Goal: Transaction & Acquisition: Purchase product/service

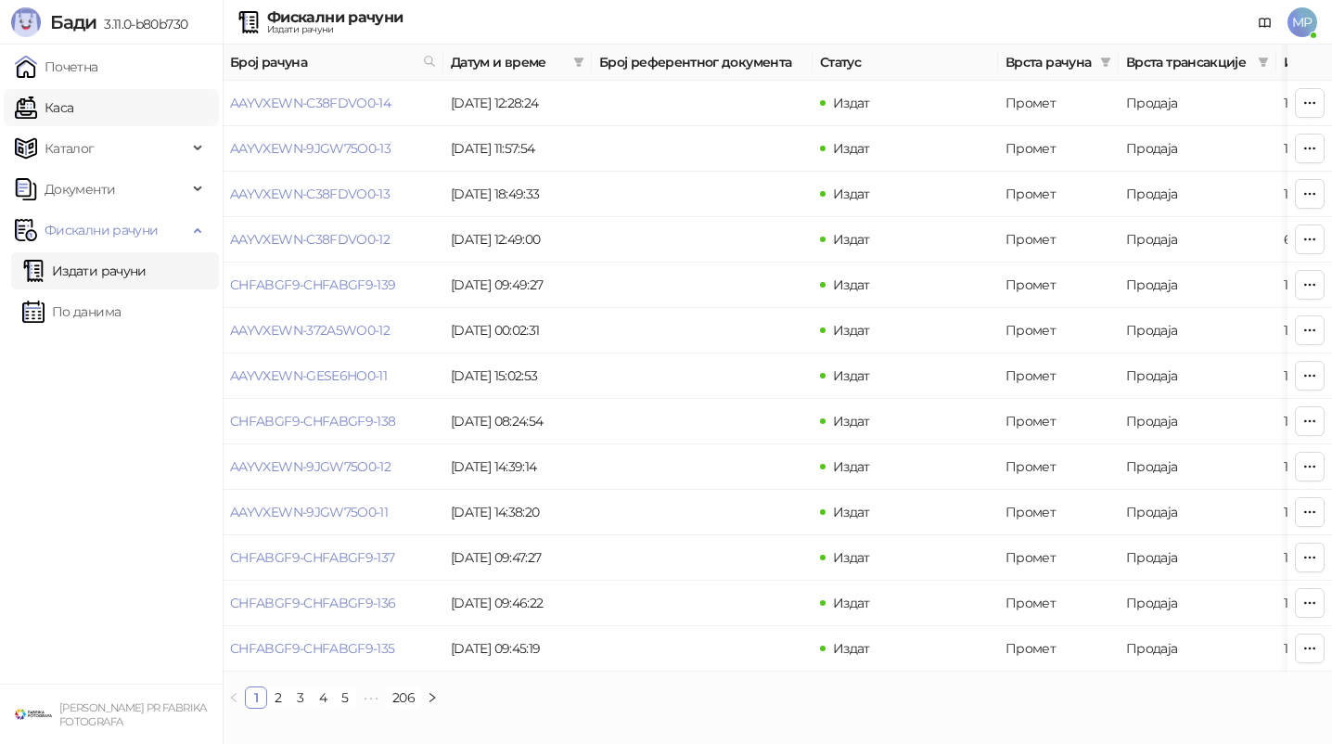
click at [73, 106] on link "Каса" at bounding box center [44, 107] width 58 height 37
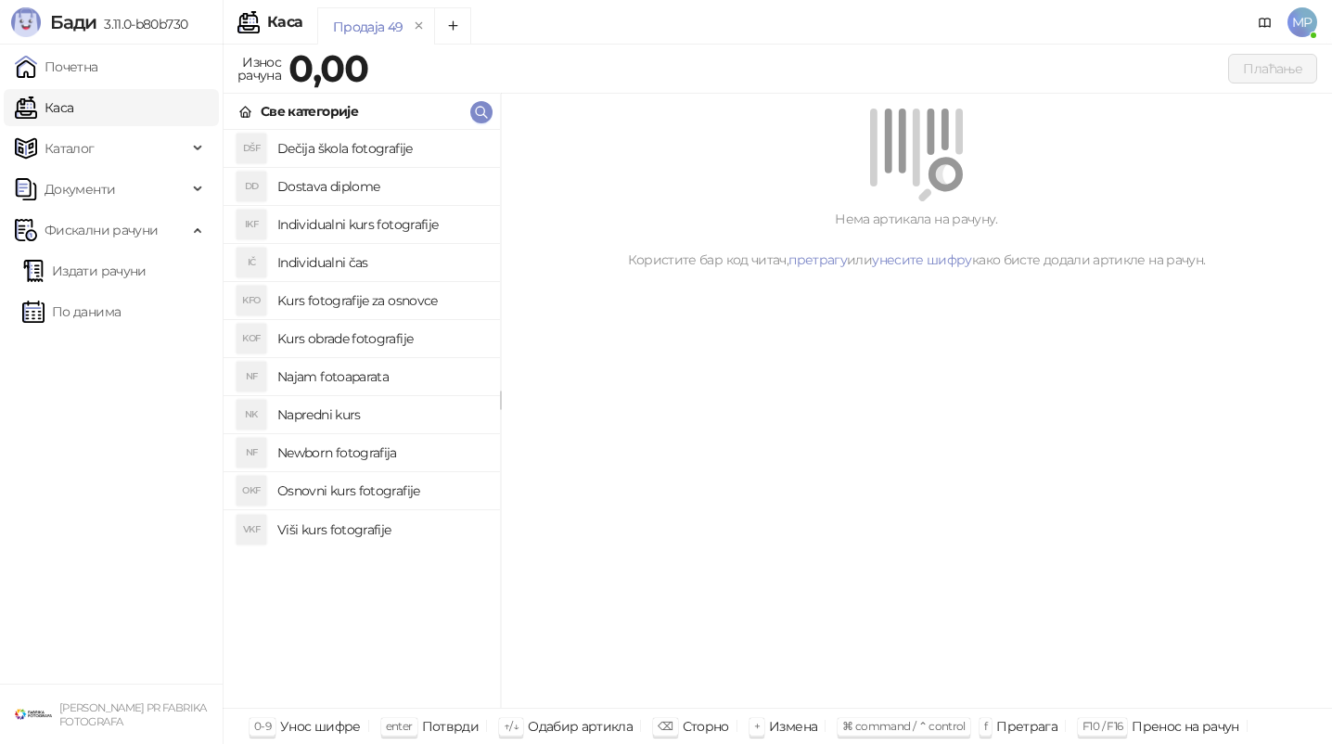
click at [365, 490] on h4 "Osnovni kurs fotografije" at bounding box center [381, 491] width 208 height 30
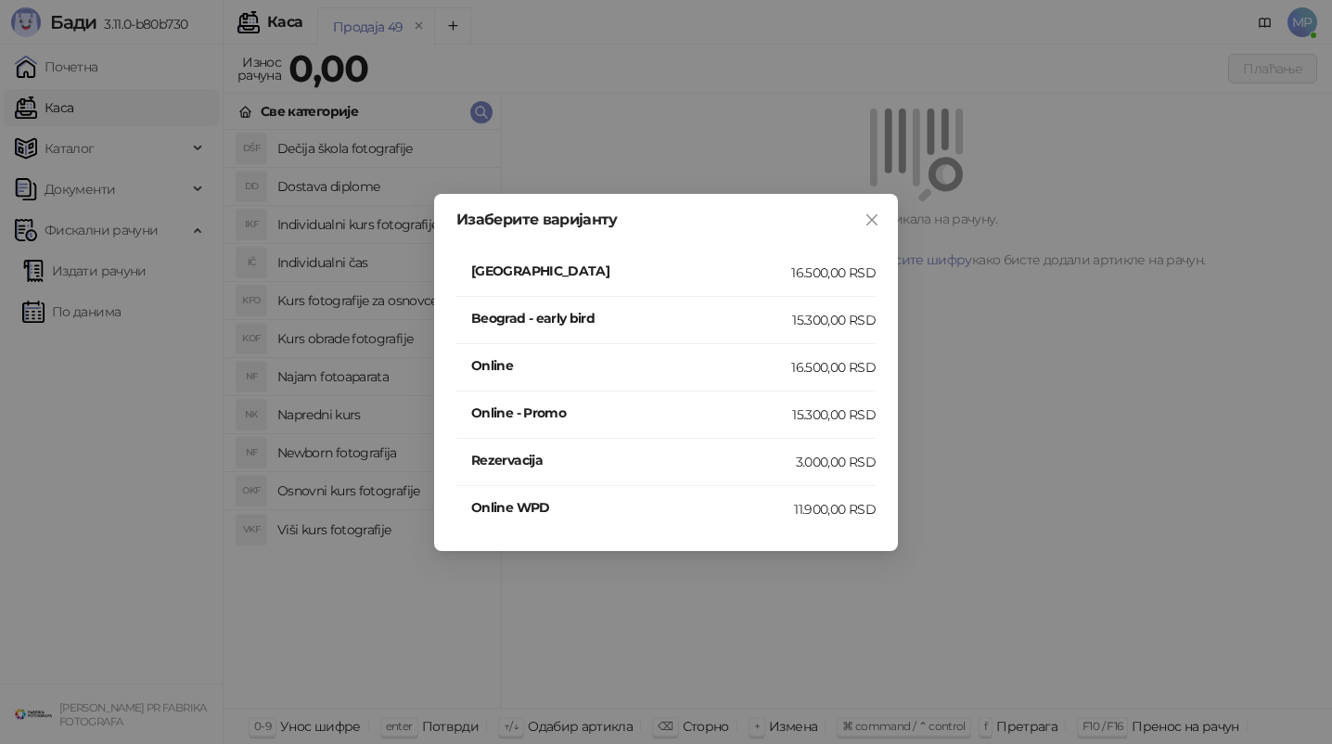
click at [633, 277] on h4 "[GEOGRAPHIC_DATA]" at bounding box center [631, 271] width 320 height 20
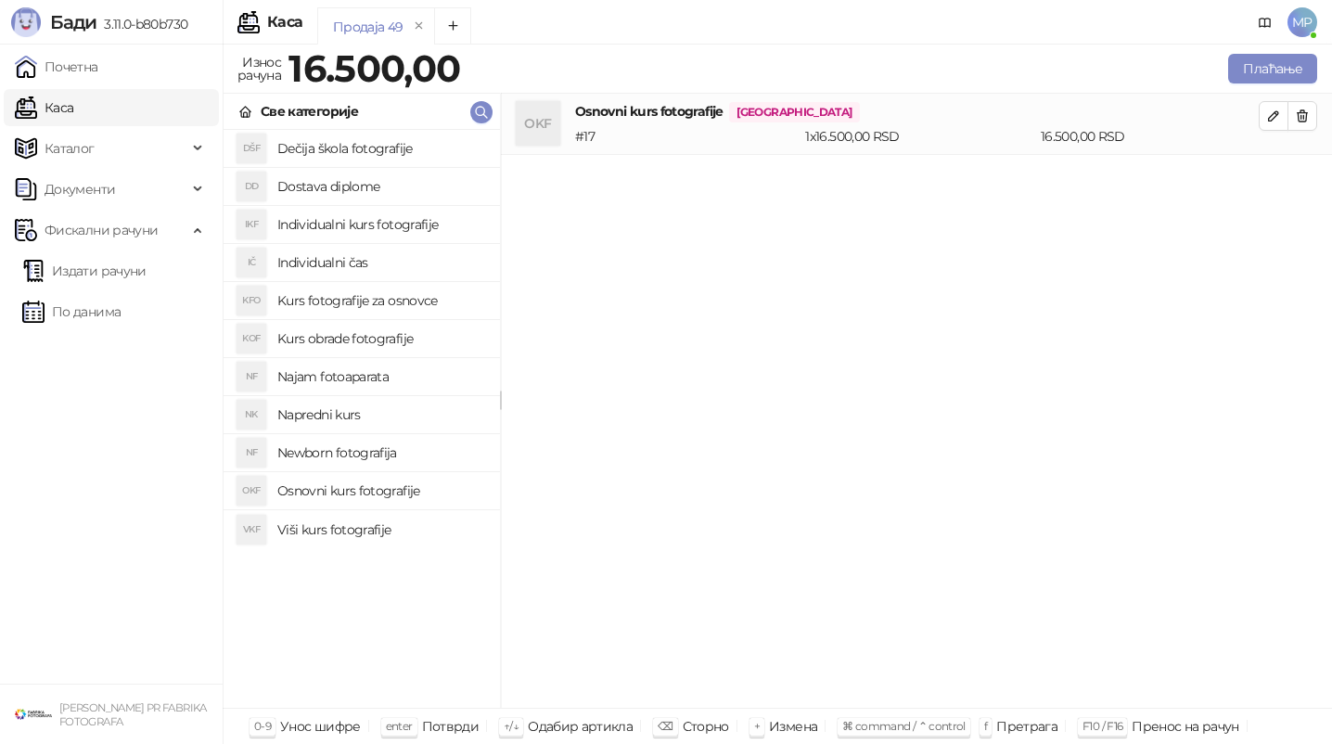
click at [371, 331] on h4 "Kurs obrade fotografije" at bounding box center [381, 339] width 208 height 30
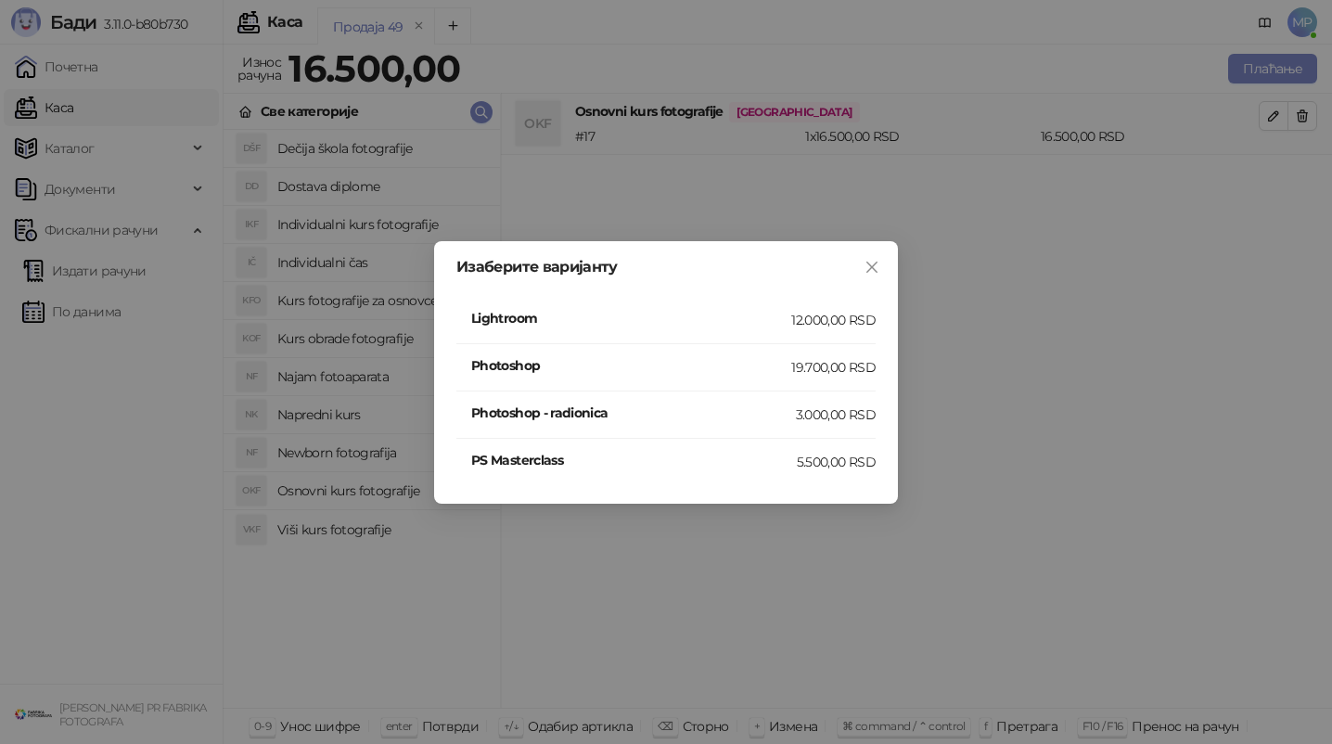
click at [362, 374] on div "Изаберите варијанту Lightroom 12.000,00 RSD Photoshop 19.700,00 RSD Photoshop -…" at bounding box center [666, 372] width 1332 height 744
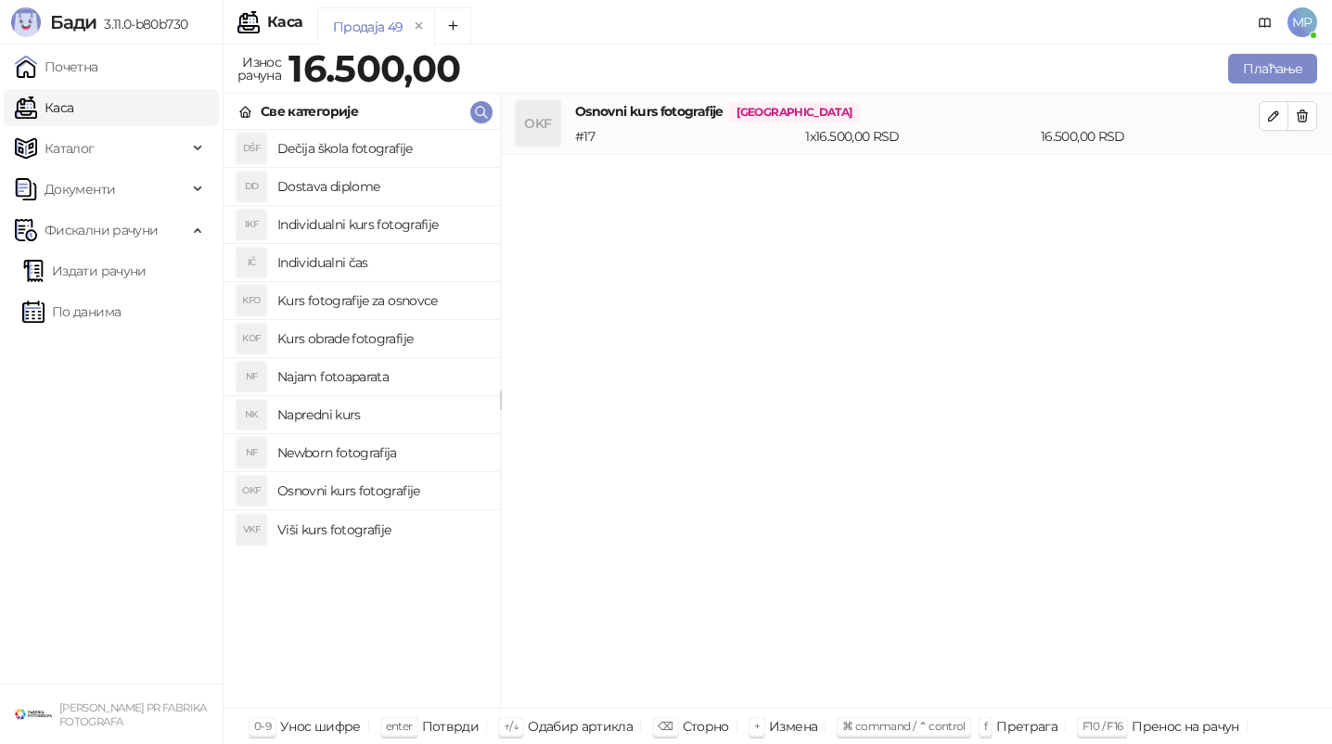
click at [444, 374] on h4 "Najam fotoaparata" at bounding box center [381, 377] width 208 height 30
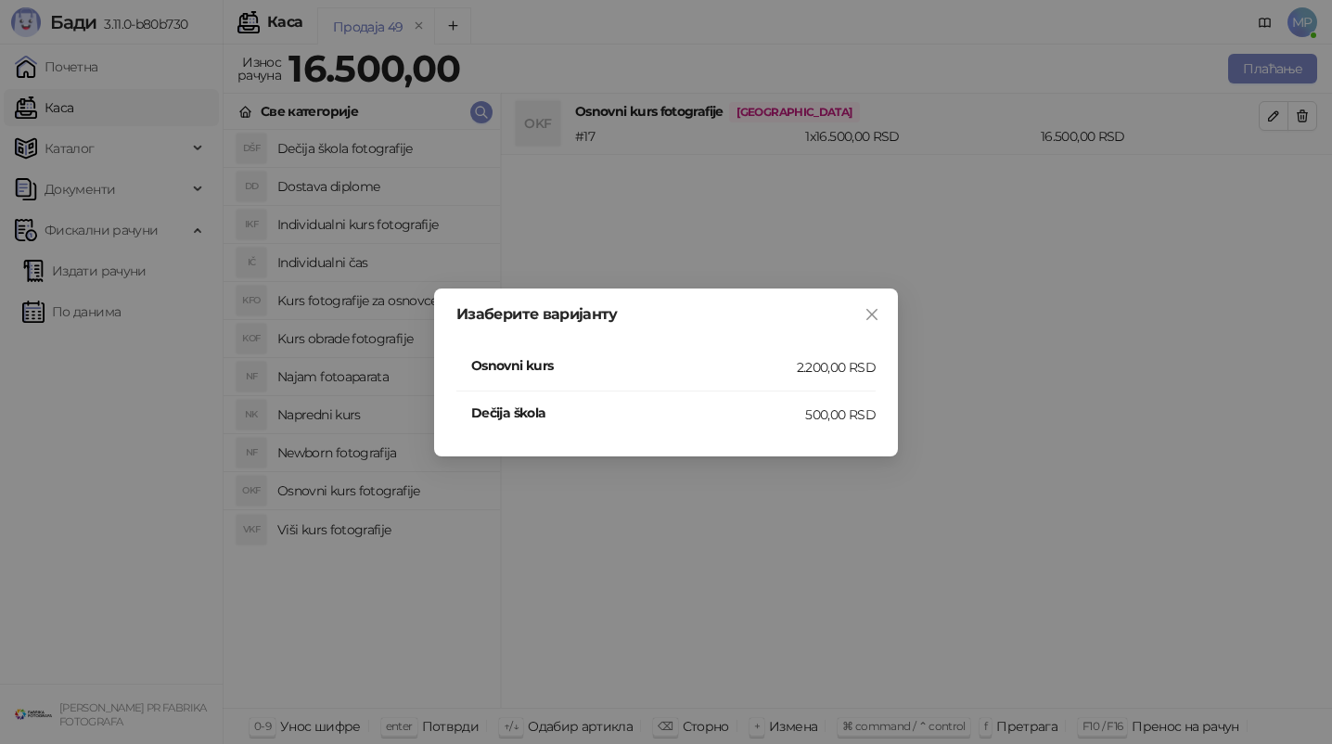
click at [596, 366] on h4 "Osnovni kurs" at bounding box center [633, 365] width 325 height 20
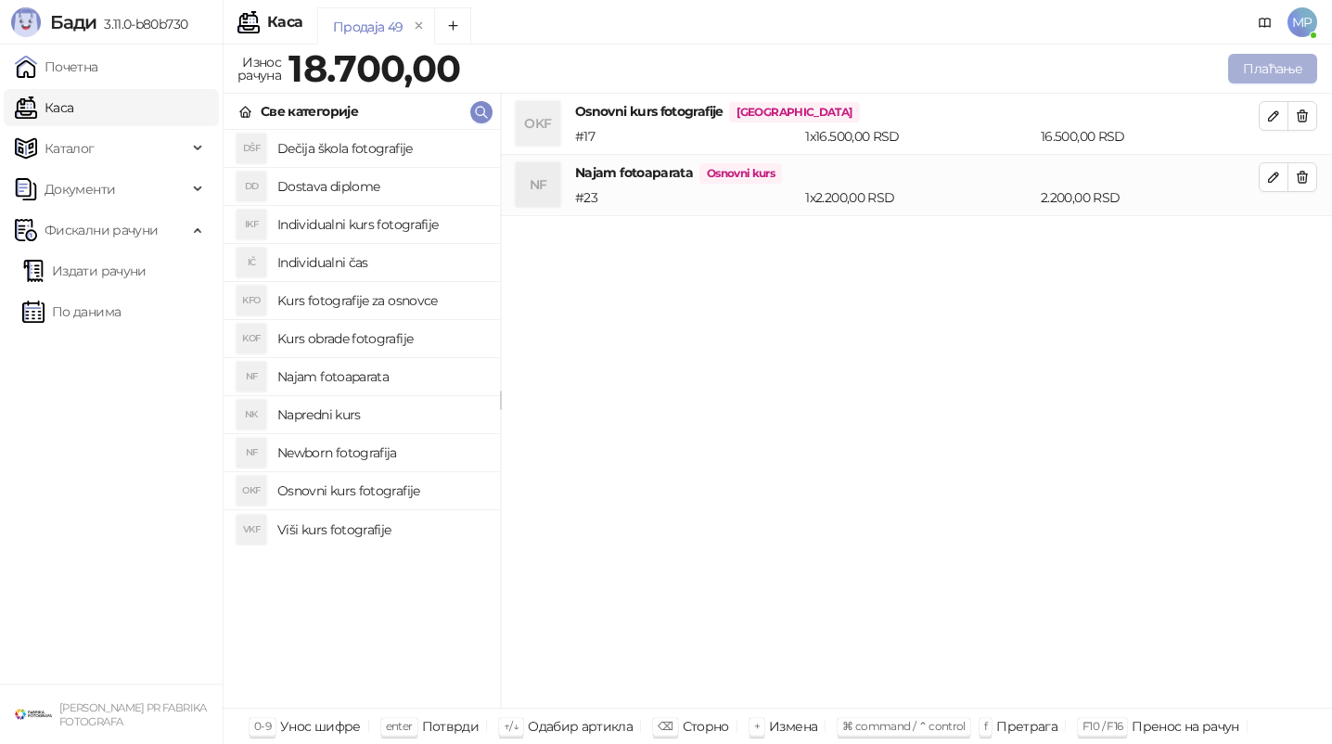
click at [1259, 67] on button "Плаћање" at bounding box center [1272, 69] width 89 height 30
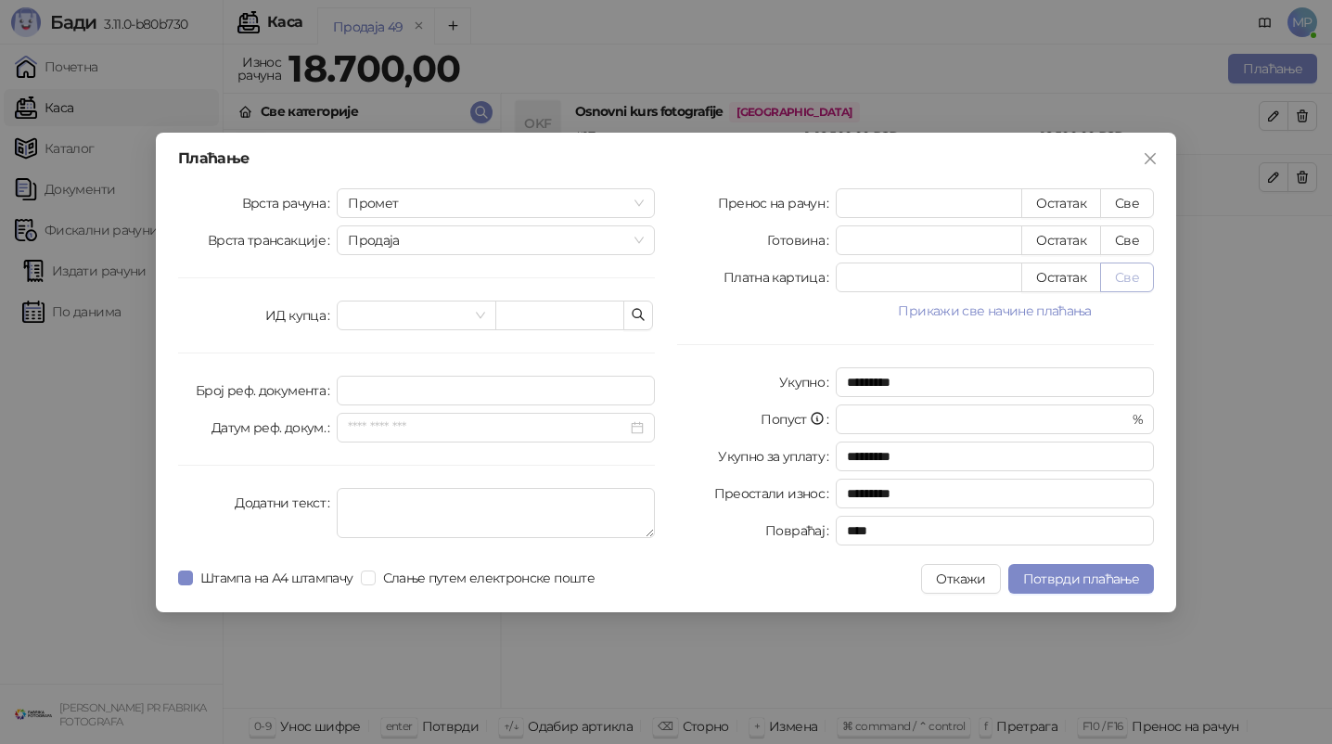
click at [1138, 276] on button "Све" at bounding box center [1127, 277] width 54 height 30
type input "*****"
type input "****"
click at [1096, 573] on span "Потврди плаћање" at bounding box center [1081, 578] width 116 height 17
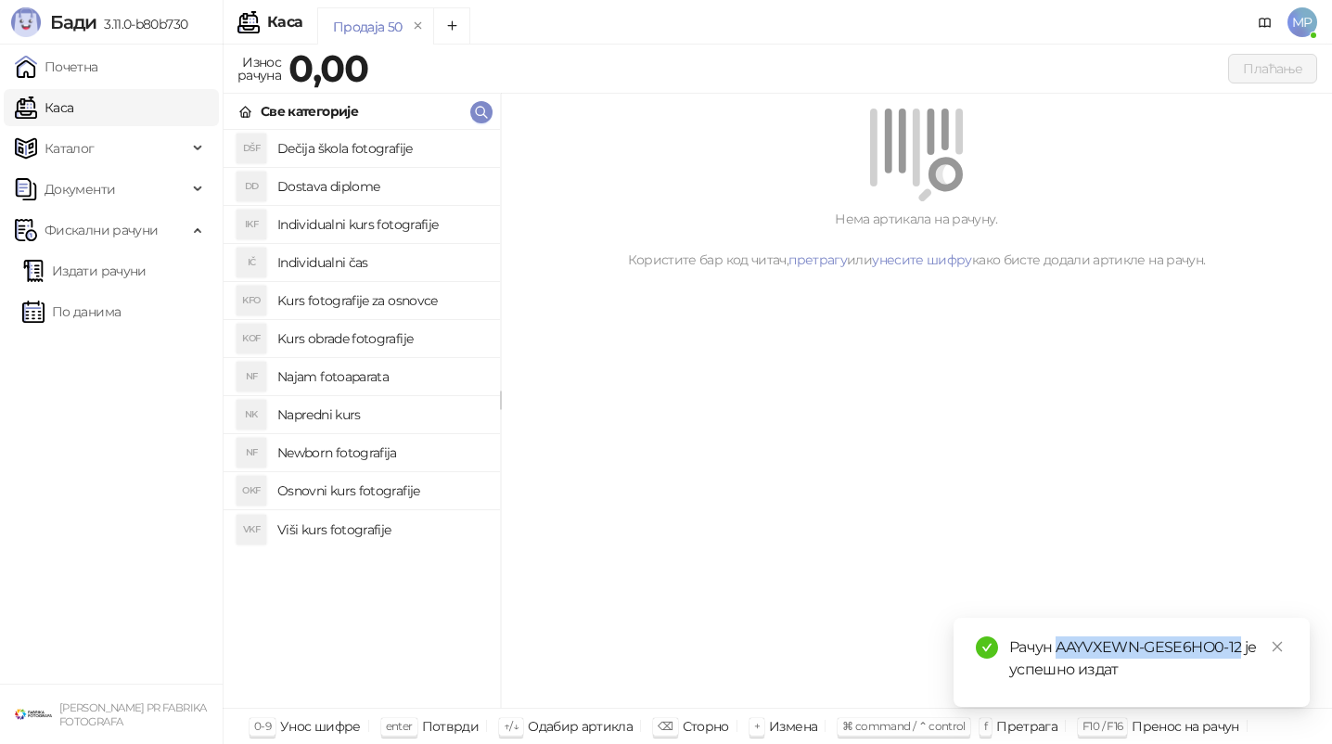
drag, startPoint x: 1057, startPoint y: 644, endPoint x: 1238, endPoint y: 643, distance: 180.8
click at [1238, 643] on div "Рачун AAYVXEWN-GESE6HO0-12 је успешно издат" at bounding box center [1148, 658] width 278 height 45
copy div "AAYVXEWN-GESE6HO0-12"
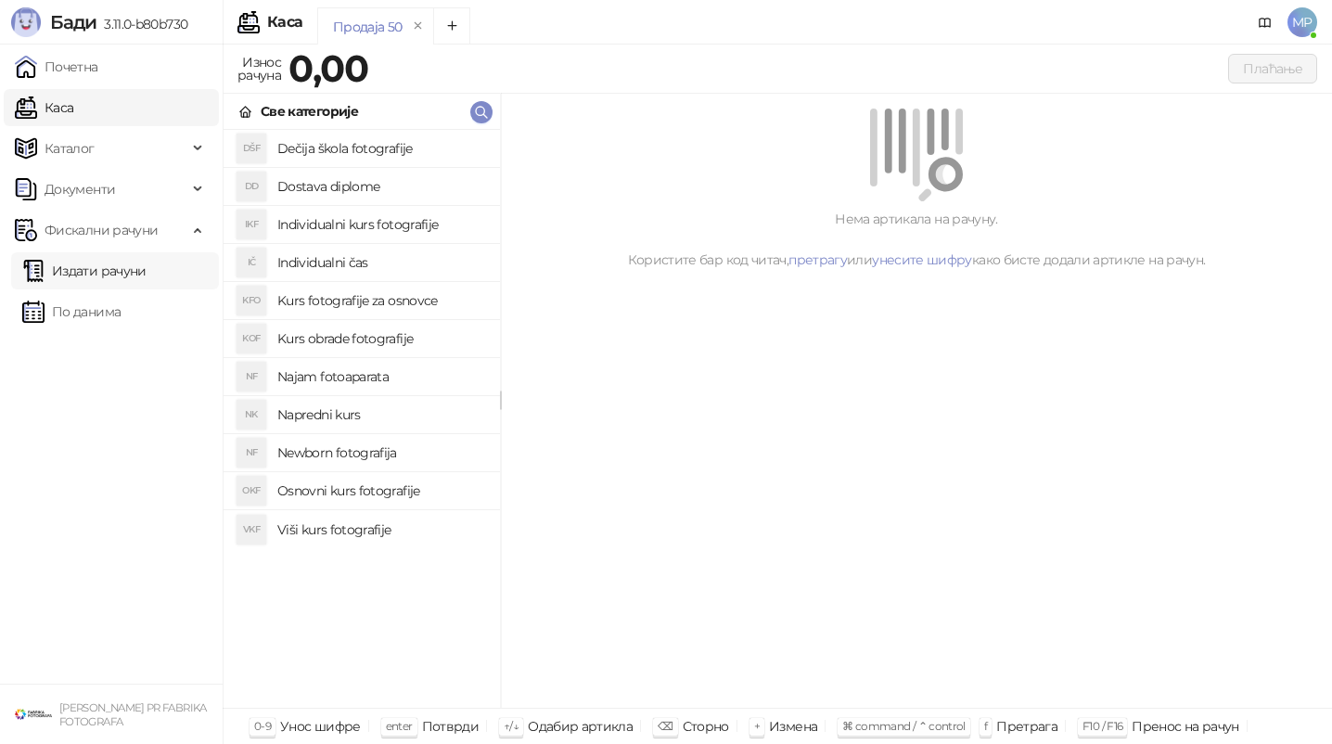
click at [147, 277] on link "Издати рачуни" at bounding box center [84, 270] width 124 height 37
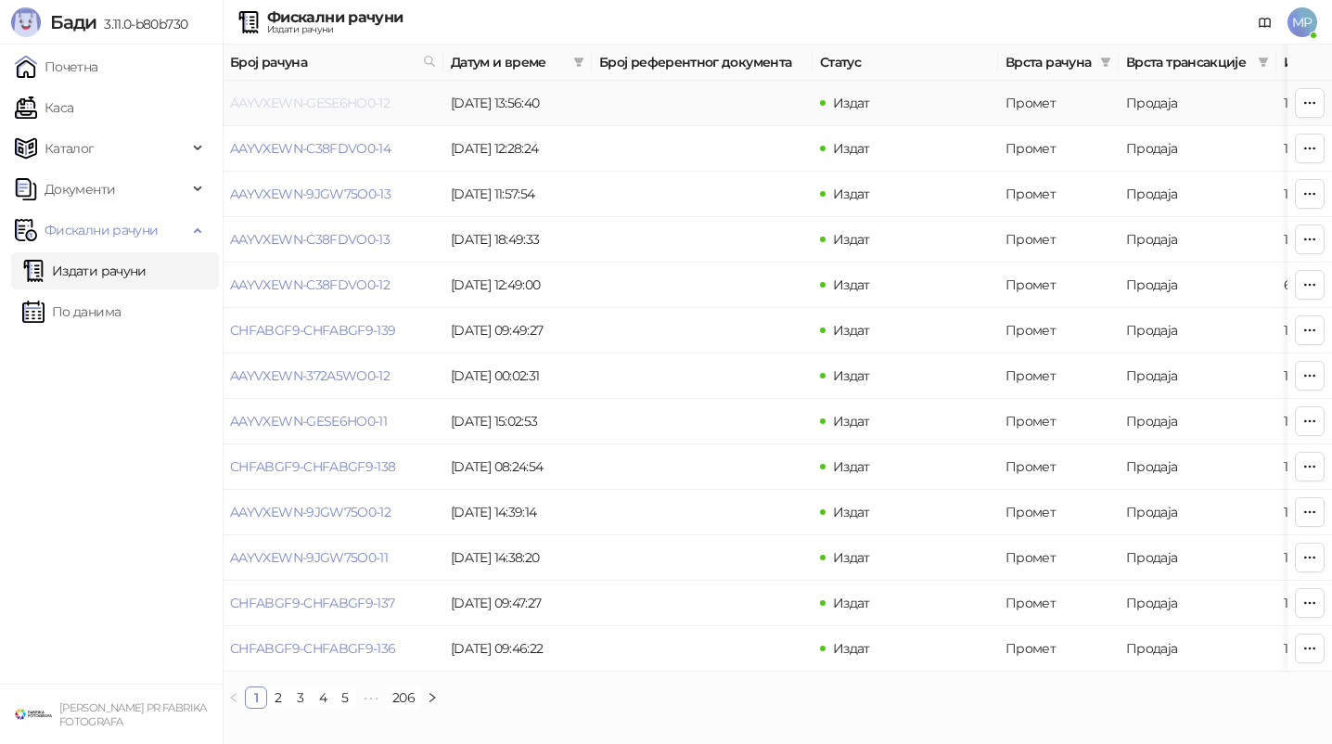
click at [291, 99] on link "AAYVXEWN-GESE6HO0-12" at bounding box center [309, 103] width 159 height 17
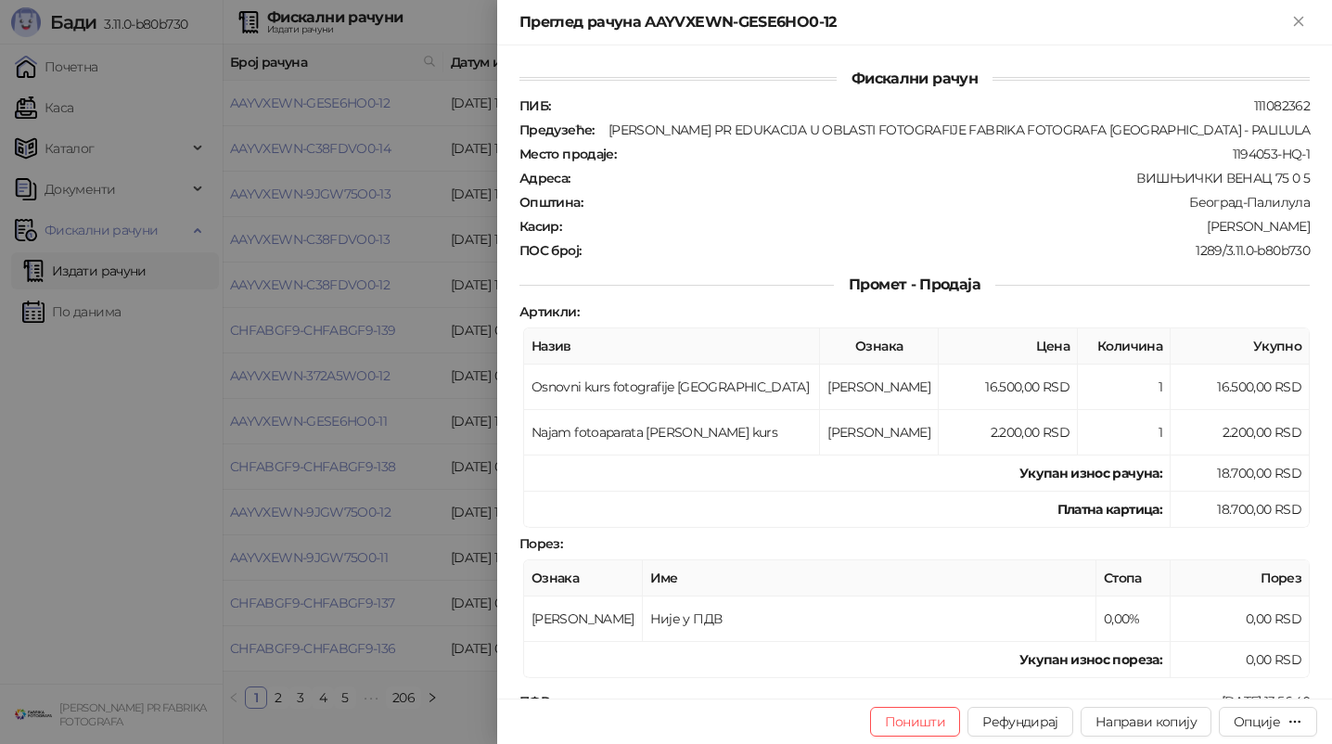
click at [67, 502] on div at bounding box center [666, 372] width 1332 height 744
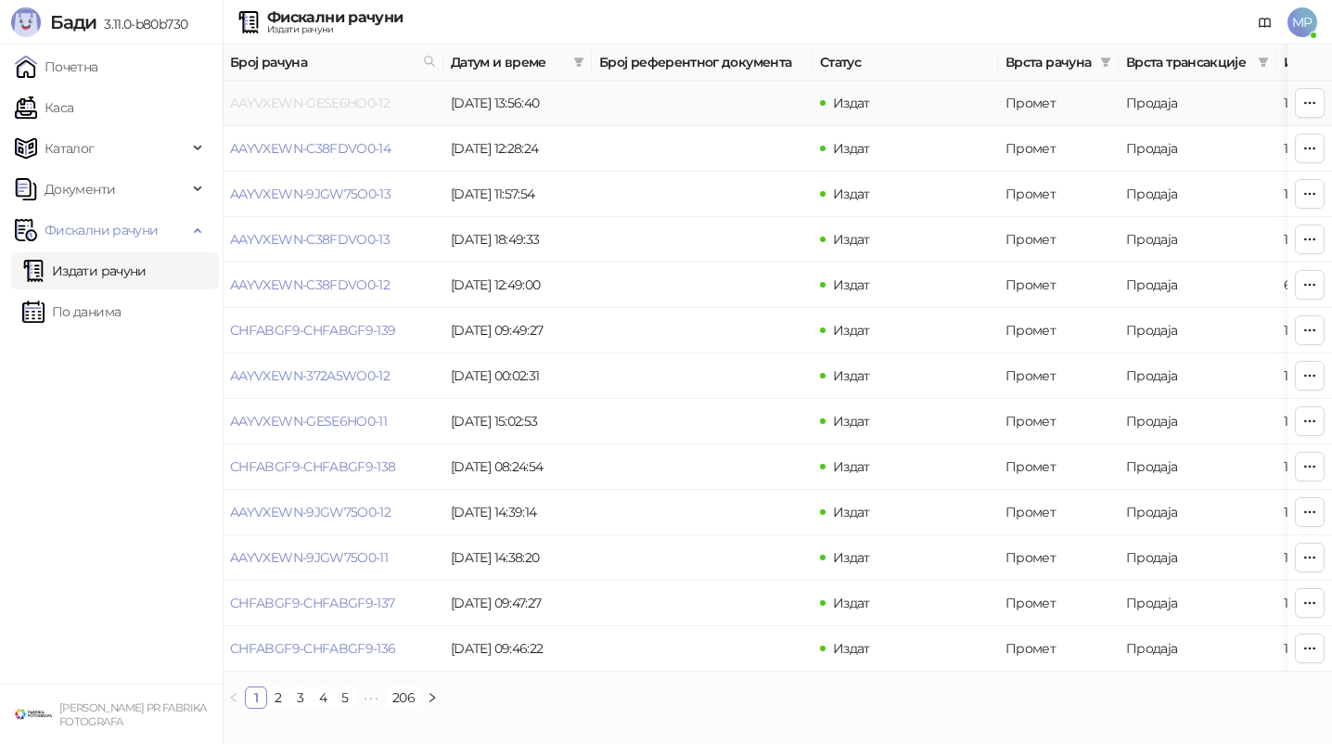
click at [349, 101] on link "AAYVXEWN-GESE6HO0-12" at bounding box center [309, 103] width 159 height 17
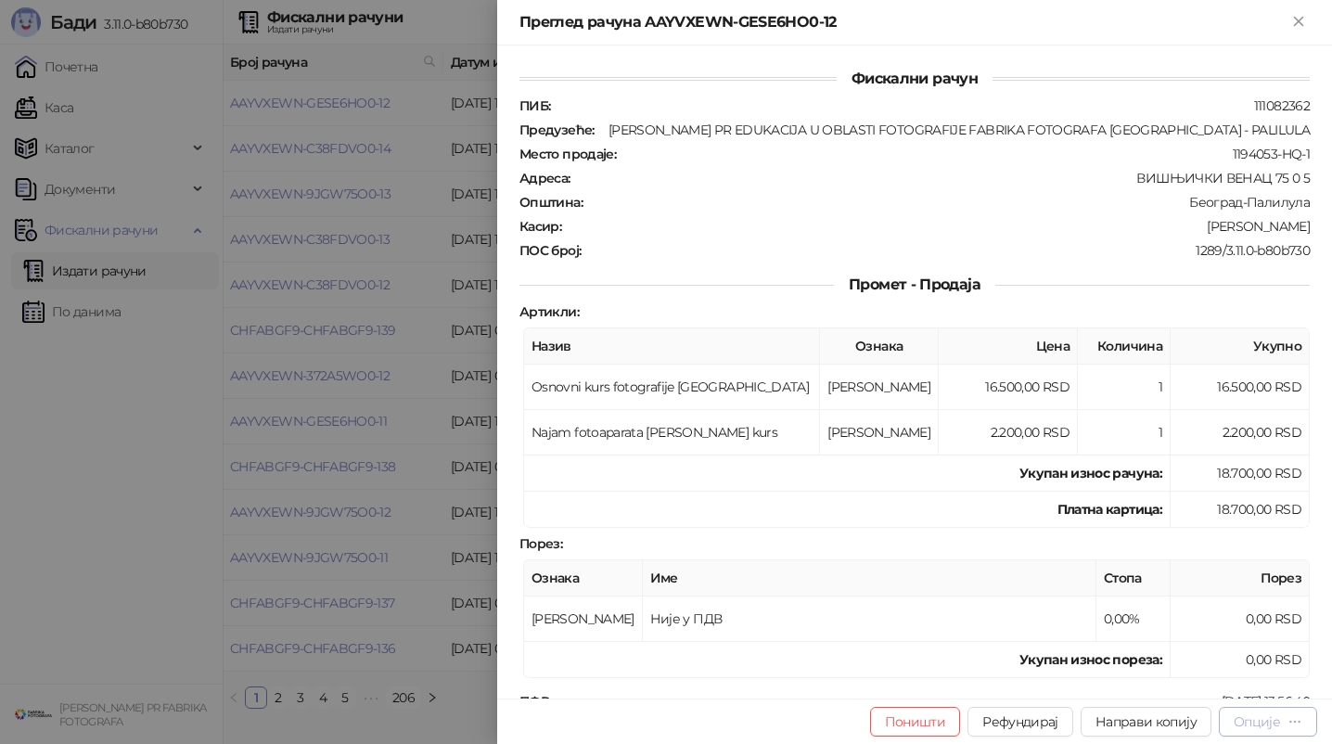
click at [1281, 722] on div "Опције" at bounding box center [1267, 721] width 69 height 18
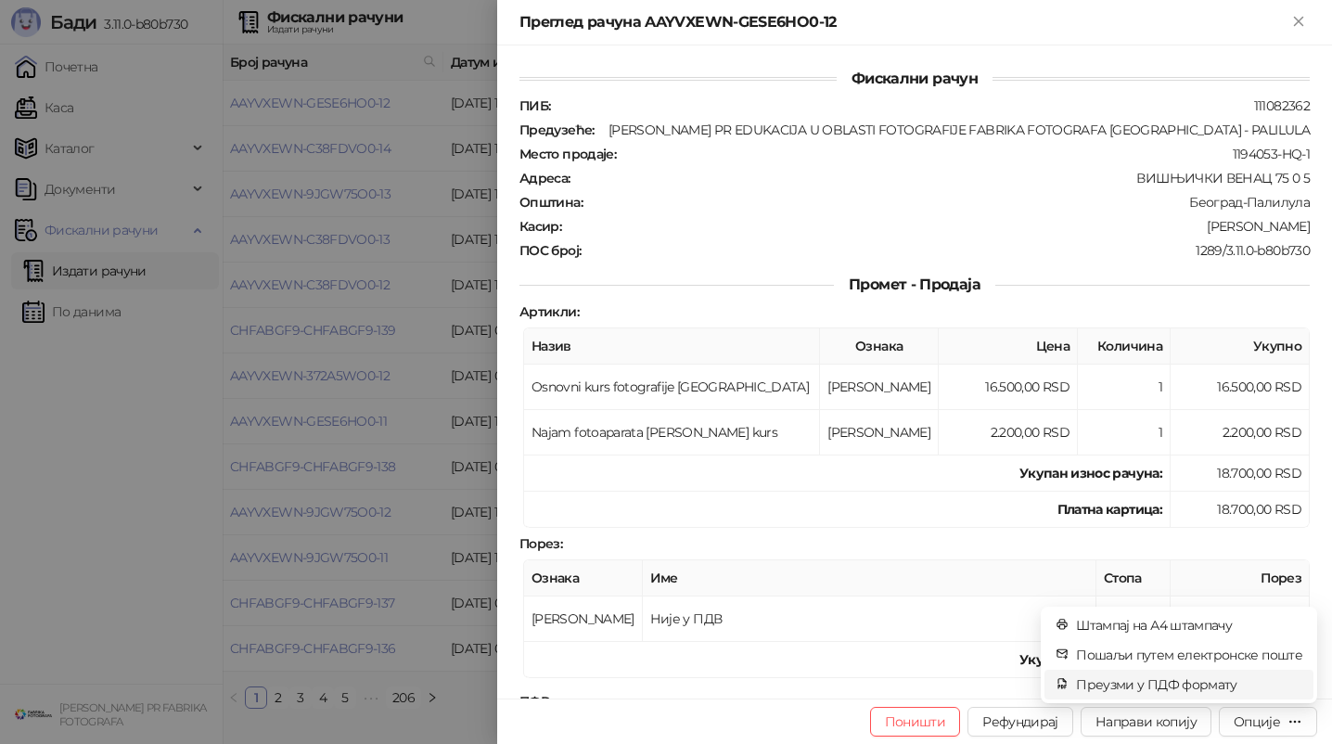
click at [1220, 683] on span "Преузми у ПДФ формату" at bounding box center [1189, 684] width 226 height 20
